Goal: Check status

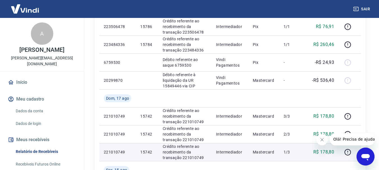
scroll to position [140, 0]
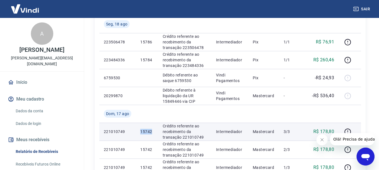
drag, startPoint x: 152, startPoint y: 131, endPoint x: 139, endPoint y: 132, distance: 13.3
click at [139, 132] on td "15742" at bounding box center [147, 132] width 22 height 18
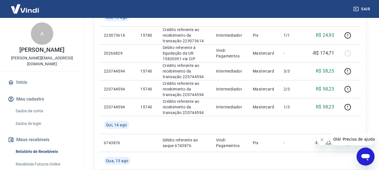
scroll to position [281, 0]
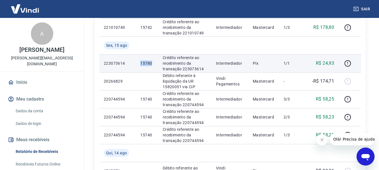
drag, startPoint x: 152, startPoint y: 63, endPoint x: 136, endPoint y: 62, distance: 15.8
click at [136, 62] on td "15780" at bounding box center [147, 63] width 22 height 18
